Goal: Complete application form

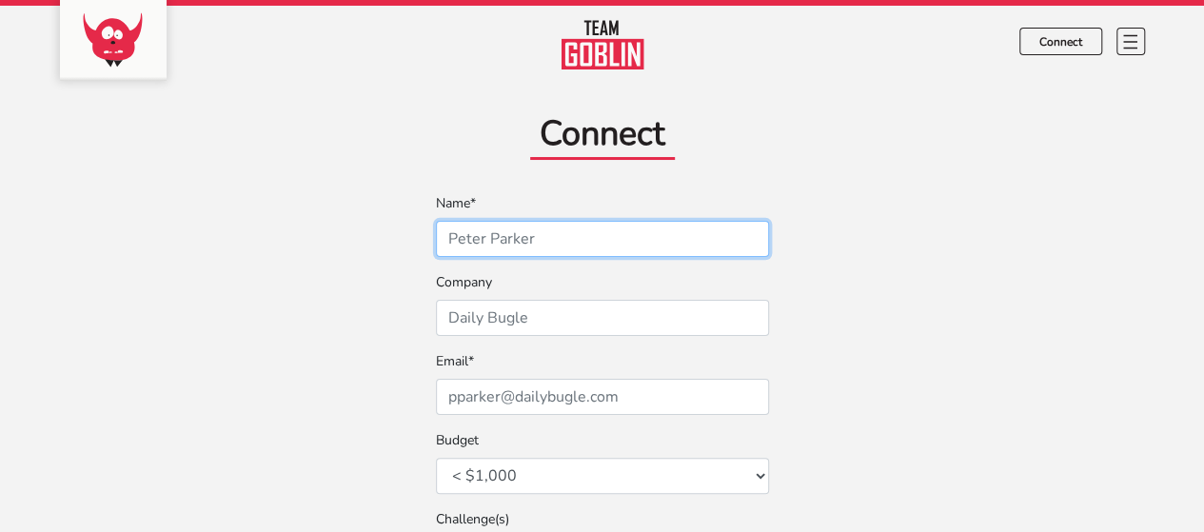
click at [705, 248] on input "text" at bounding box center [602, 239] width 333 height 36
type input "[PERSON_NAME]"
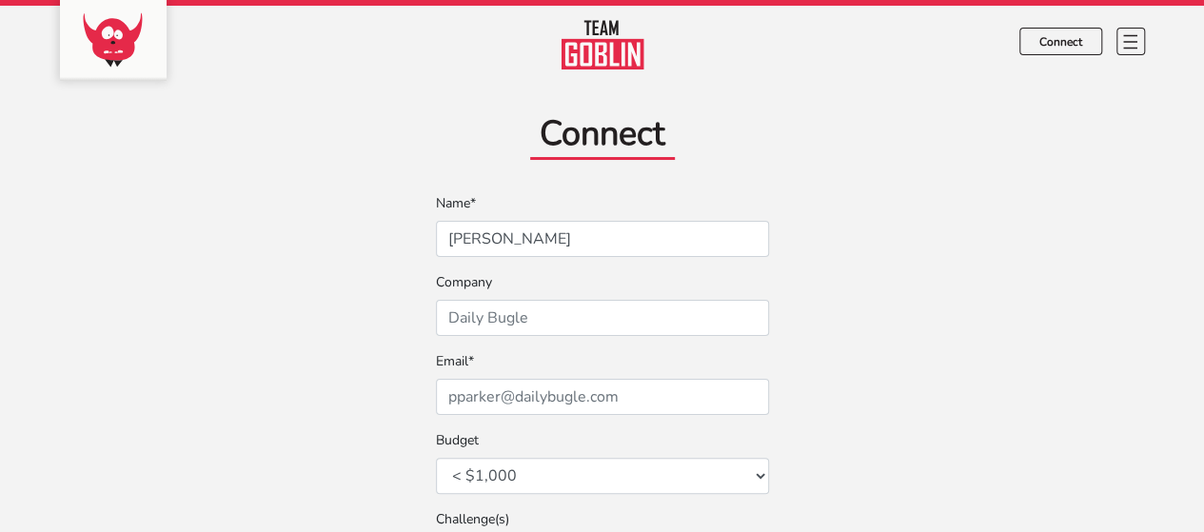
type input "[EMAIL_ADDRESS][DOMAIN_NAME]"
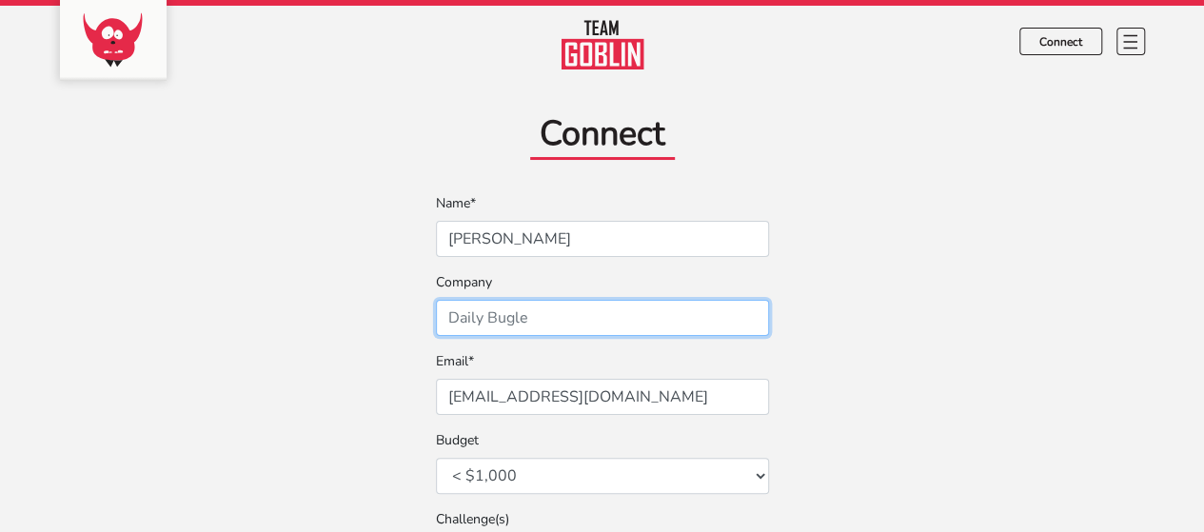
scroll to position [190, 0]
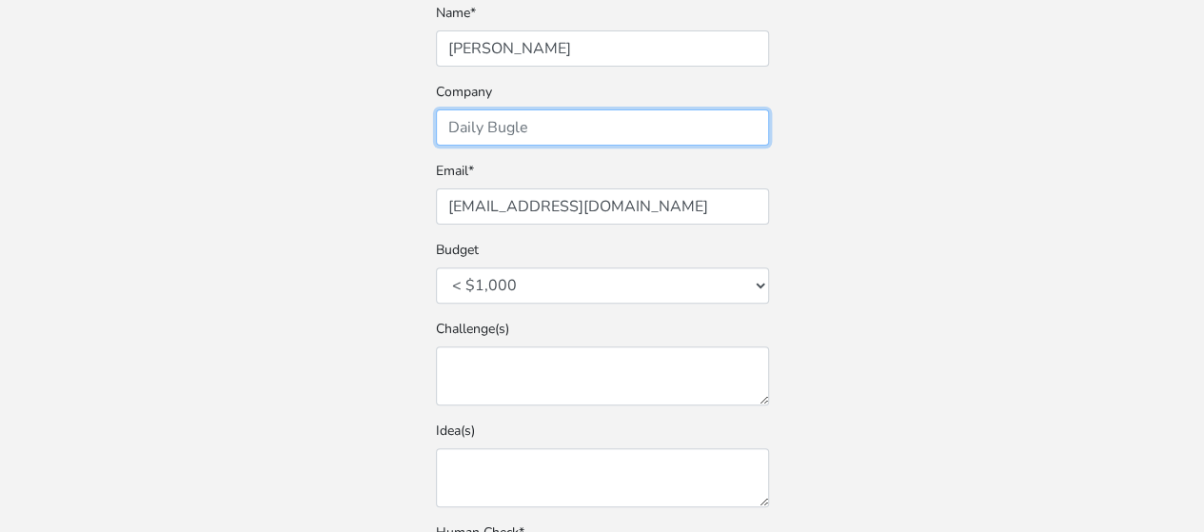
paste input "Becreative Business"
type input "Becreative Business"
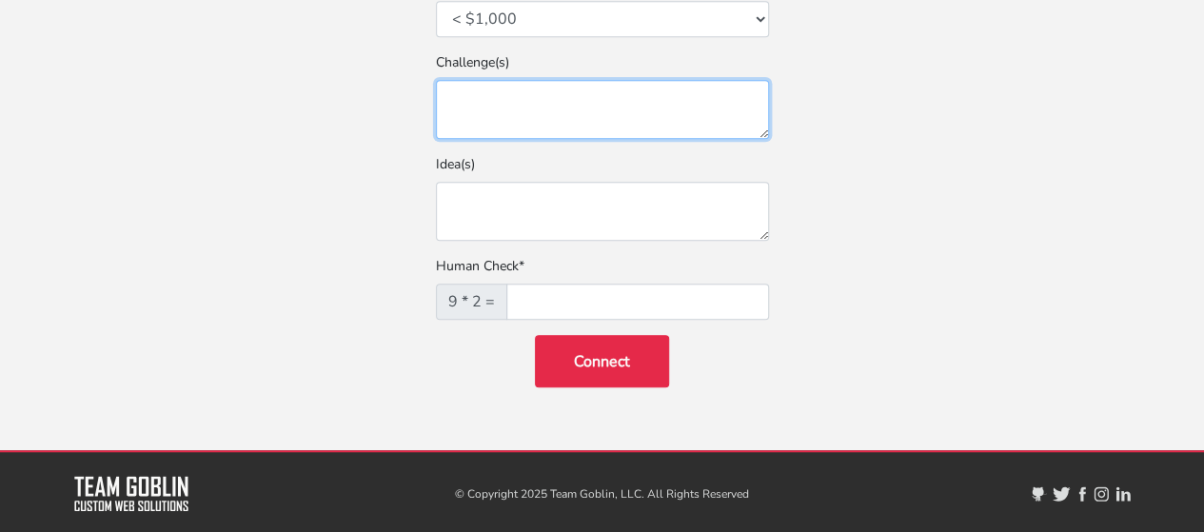
scroll to position [362, 0]
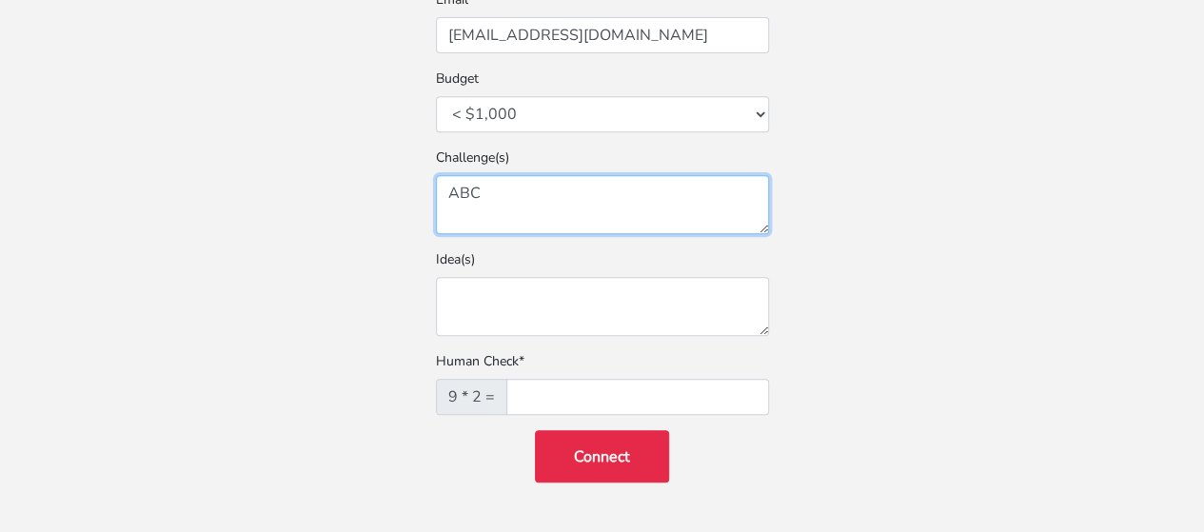
type textarea "ABC"
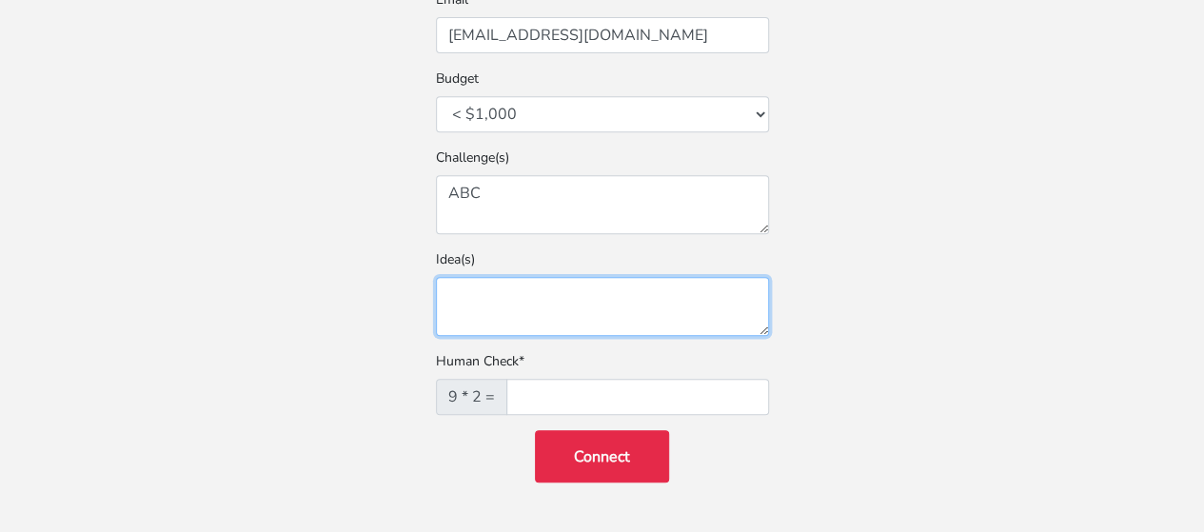
paste textarea ""Hello team, I was going through your website & I personally see a lot of poten…"
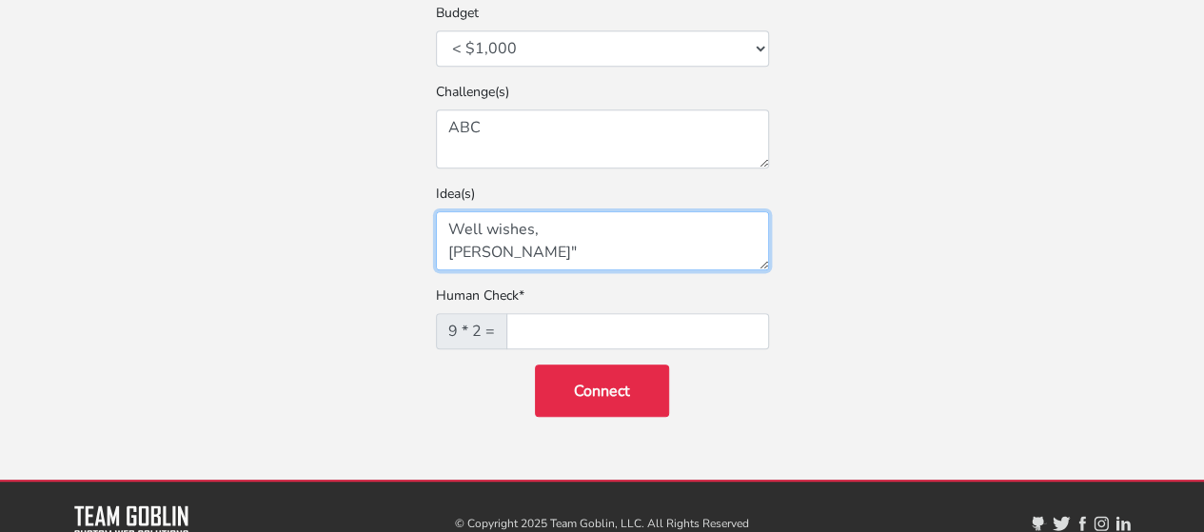
scroll to position [457, 0]
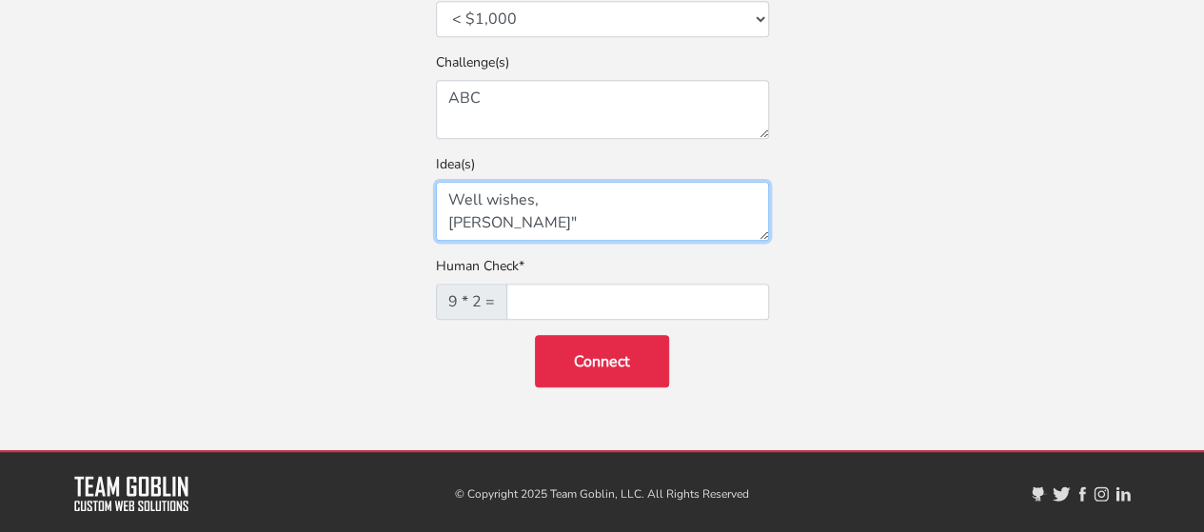
type textarea ""Hello team, I was going through your website & I personally see a lot of poten…"
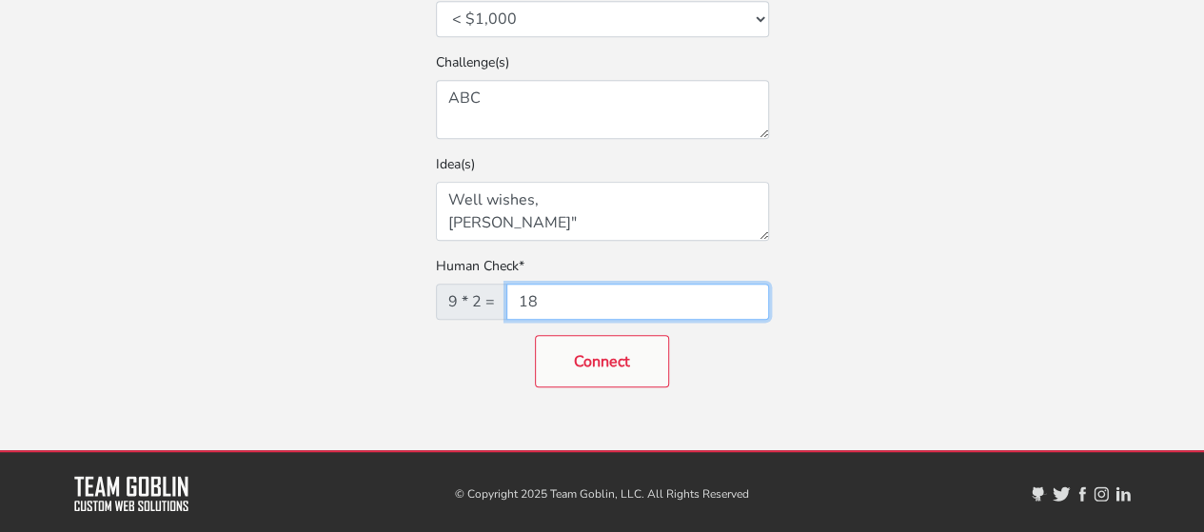
type input "18"
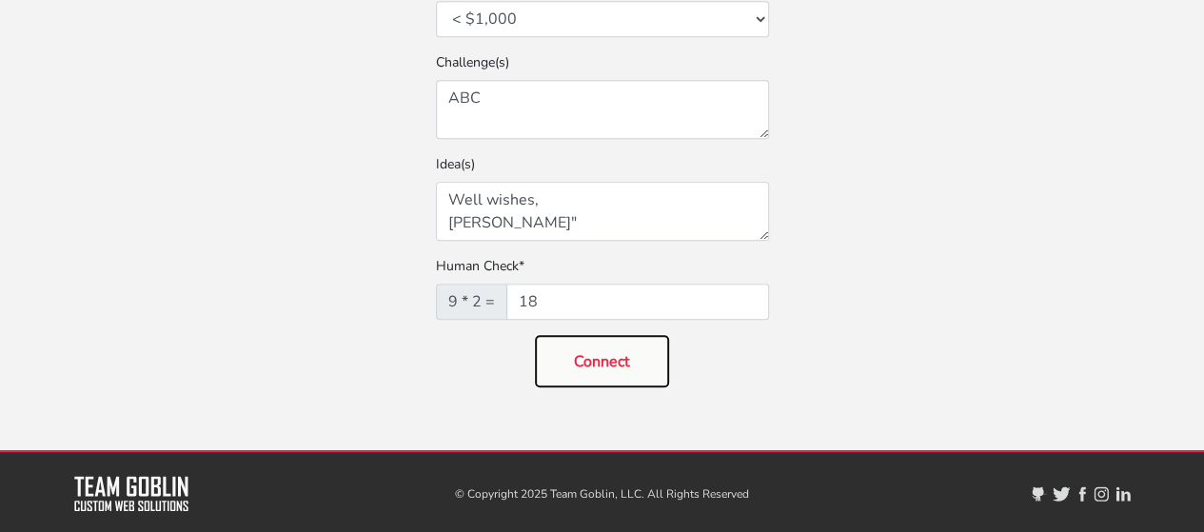
click at [573, 370] on button "Connect" at bounding box center [602, 361] width 134 height 52
